Goal: Information Seeking & Learning: Understand process/instructions

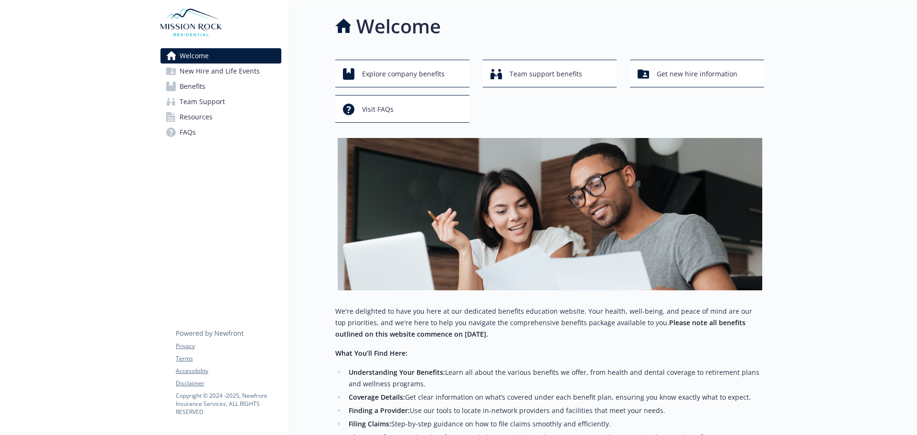
click at [232, 73] on span "New Hire and Life Events" at bounding box center [220, 71] width 80 height 15
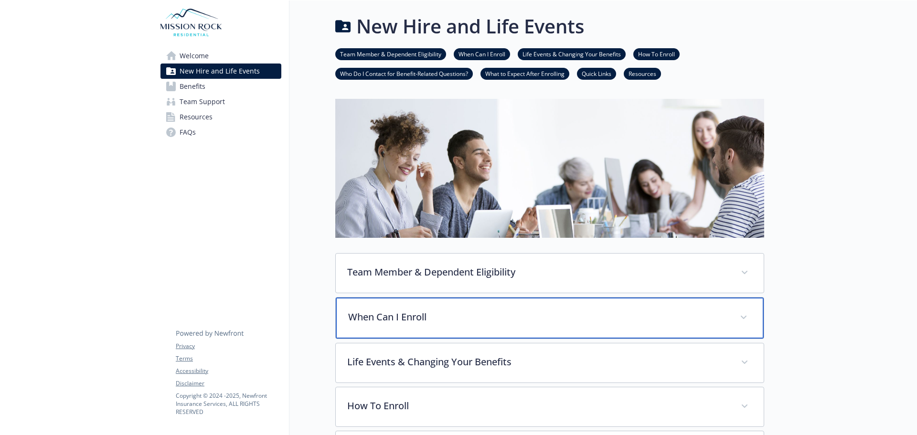
click at [745, 315] on span at bounding box center [743, 317] width 15 height 15
